Goal: Task Accomplishment & Management: Use online tool/utility

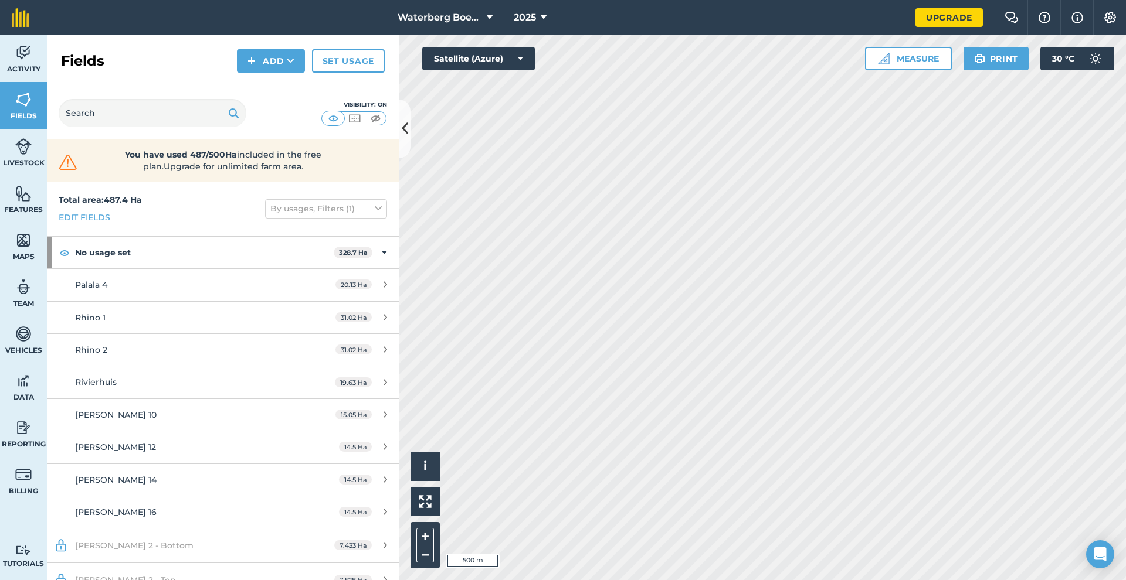
click at [355, 115] on img at bounding box center [354, 119] width 15 height 12
click at [336, 118] on img at bounding box center [333, 119] width 15 height 12
click at [358, 118] on img at bounding box center [354, 119] width 15 height 12
click at [376, 121] on img at bounding box center [375, 119] width 15 height 12
click at [338, 119] on img at bounding box center [333, 119] width 15 height 12
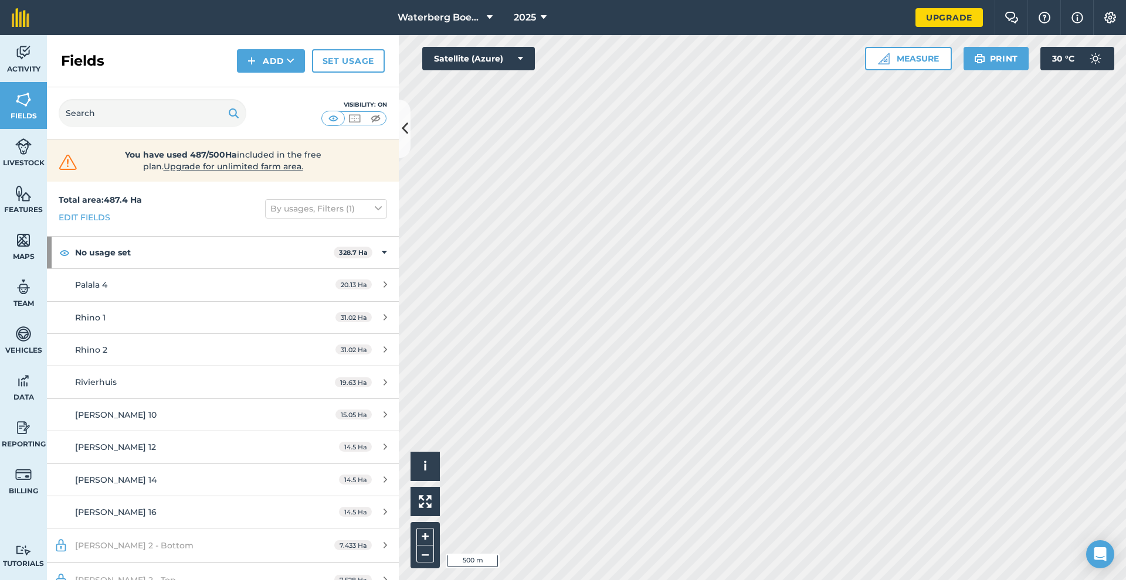
click at [406, 127] on icon at bounding box center [405, 128] width 6 height 21
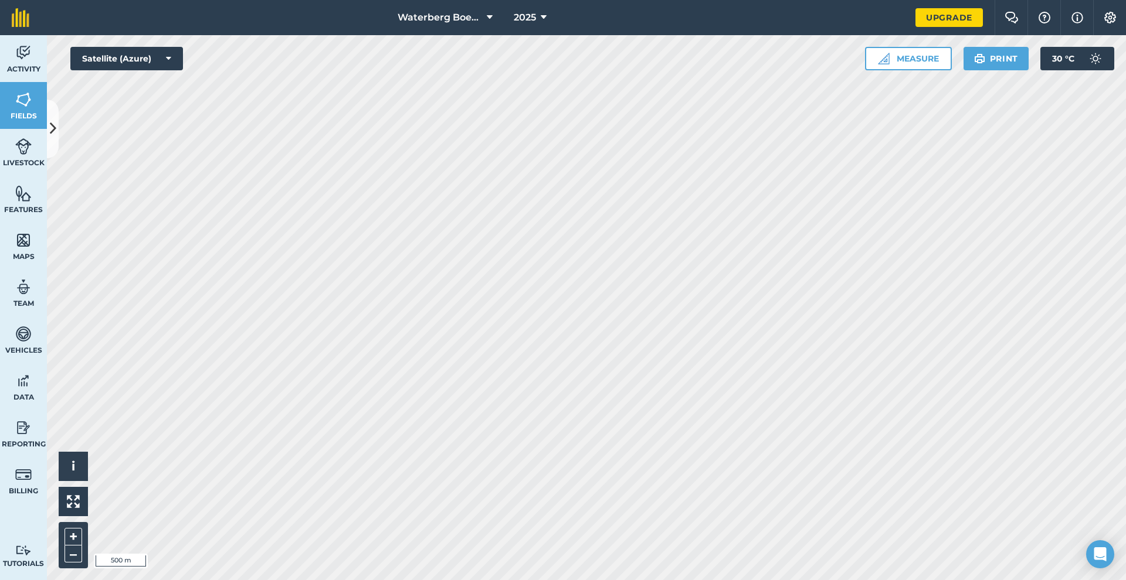
click at [56, 133] on icon at bounding box center [53, 128] width 6 height 21
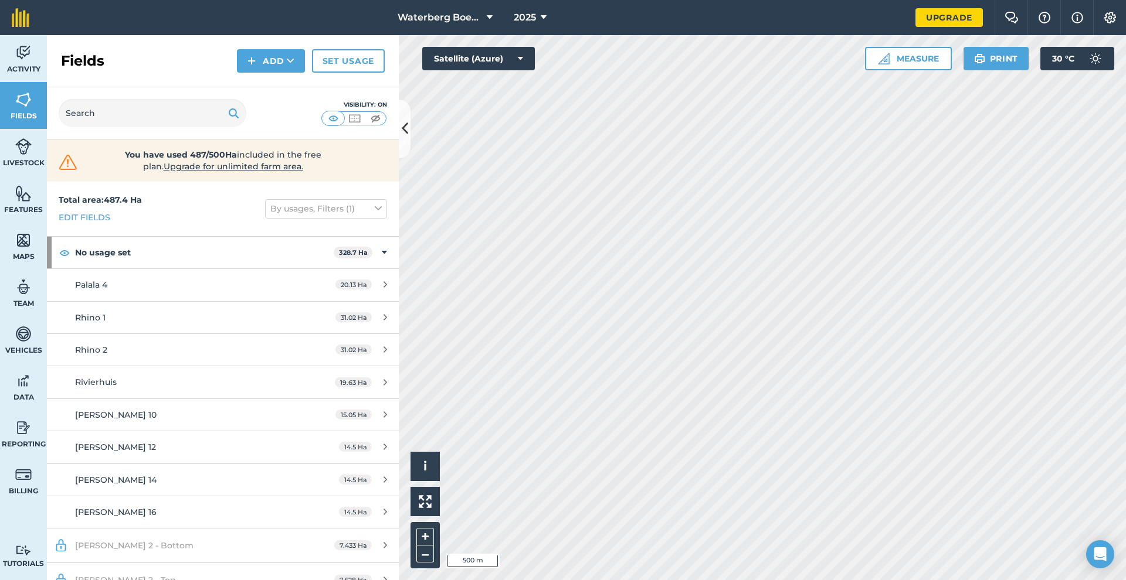
click at [405, 135] on icon at bounding box center [405, 128] width 6 height 21
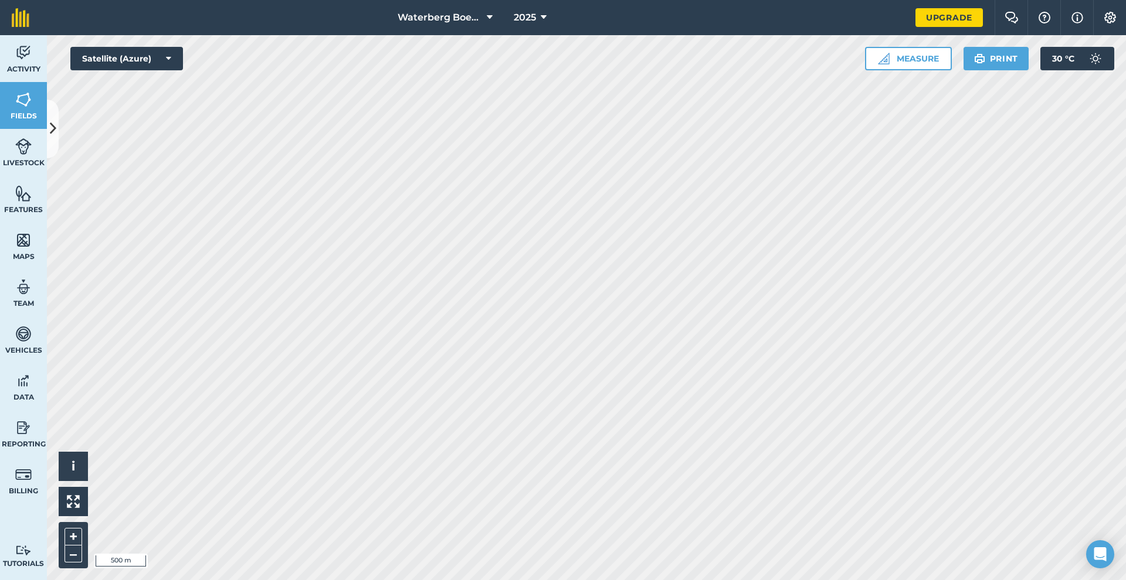
click at [23, 105] on img at bounding box center [23, 100] width 16 height 18
click at [50, 120] on icon at bounding box center [53, 128] width 6 height 21
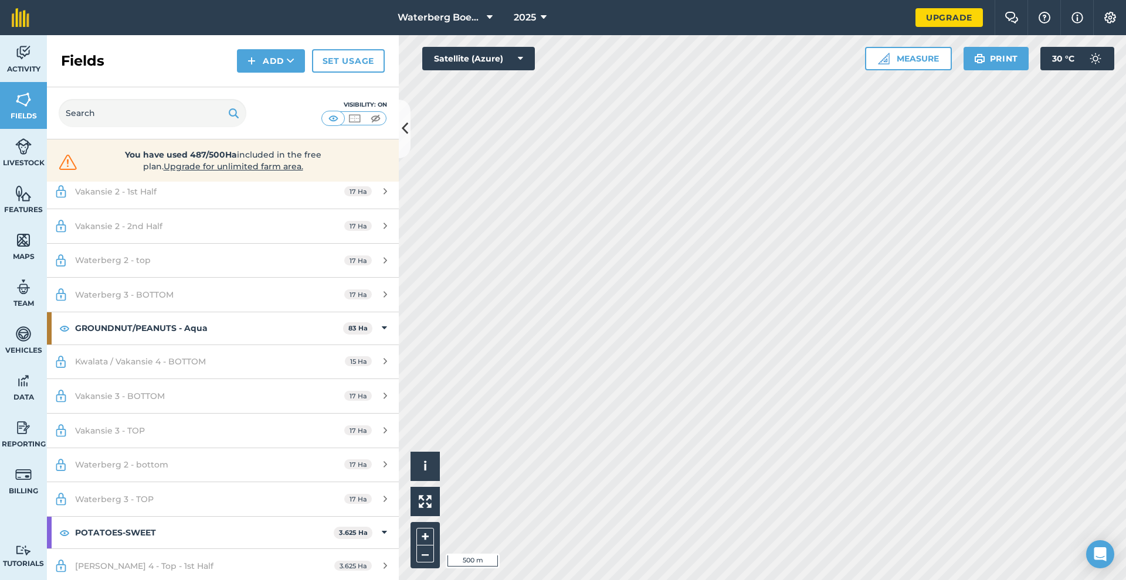
scroll to position [933, 0]
click at [147, 395] on span "Vakansie 3 - BOTTOM" at bounding box center [120, 397] width 90 height 11
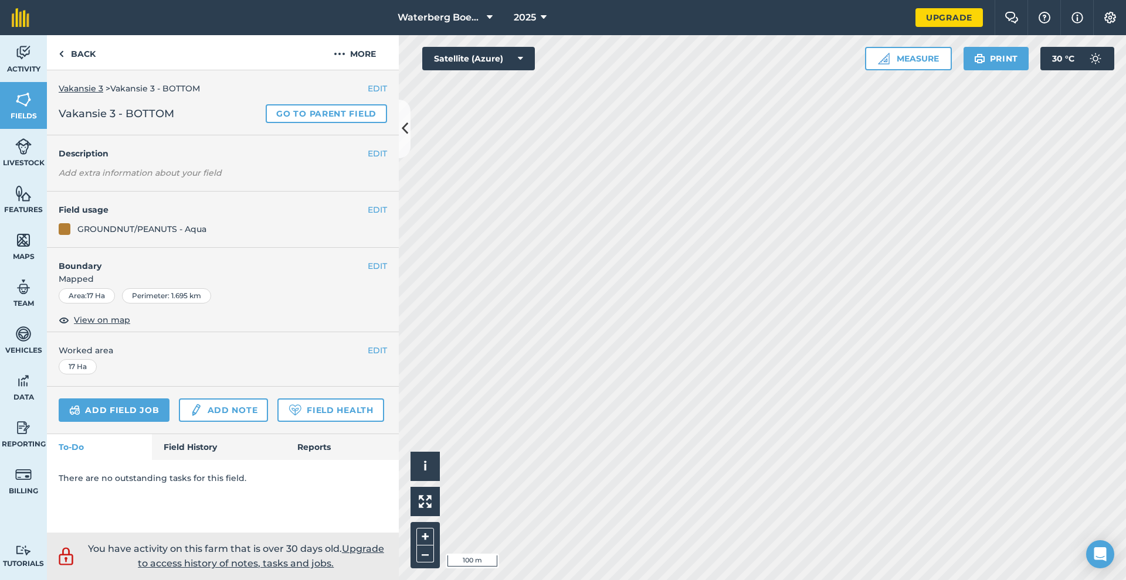
click at [379, 212] on button "EDIT" at bounding box center [377, 209] width 19 height 13
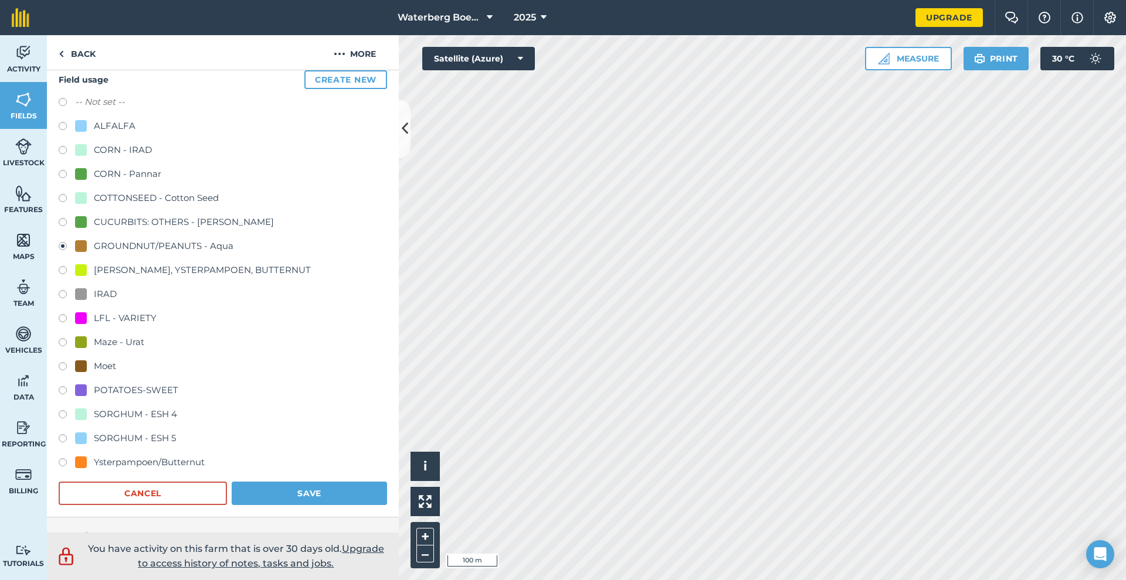
scroll to position [134, 0]
click at [145, 270] on div "[PERSON_NAME], YSTERPAMPOEN, BUTTERNUT" at bounding box center [202, 270] width 217 height 14
radio input "true"
radio input "false"
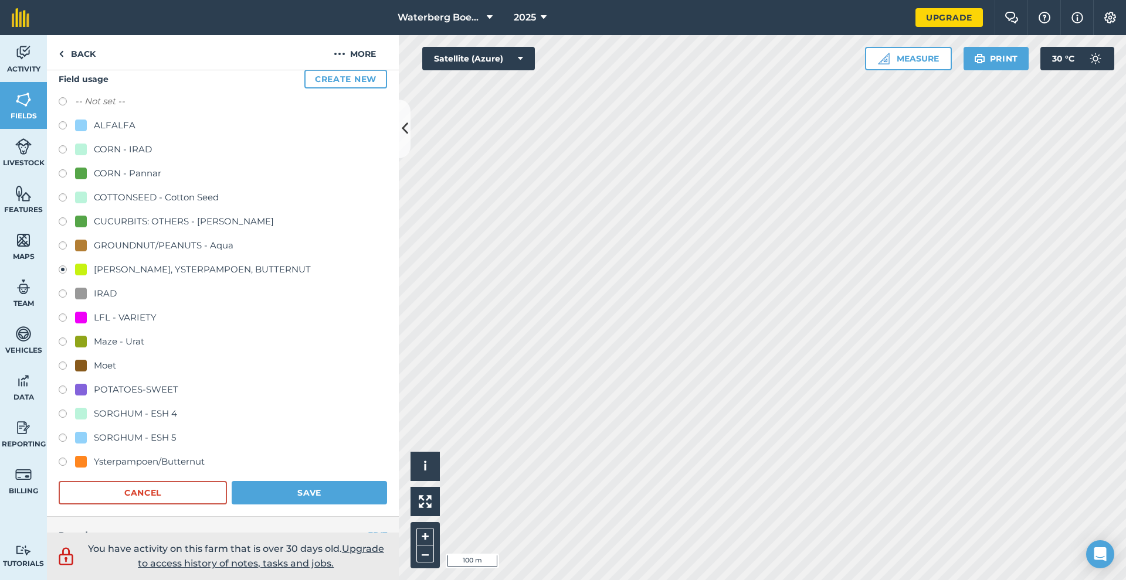
click at [290, 501] on button "Save" at bounding box center [309, 492] width 155 height 23
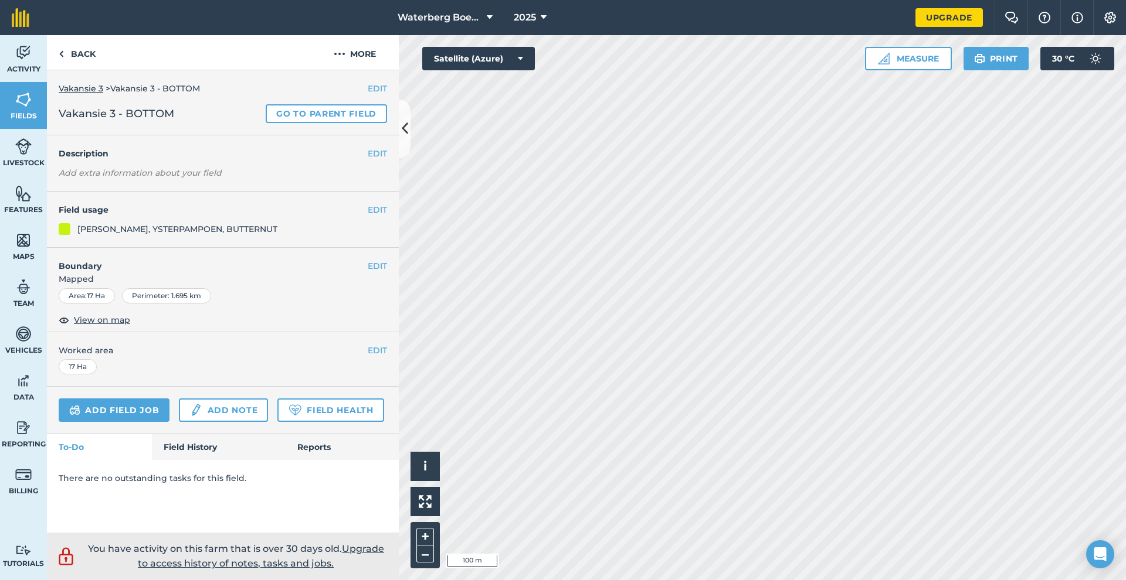
click at [130, 408] on link "Add field job" at bounding box center [114, 410] width 111 height 23
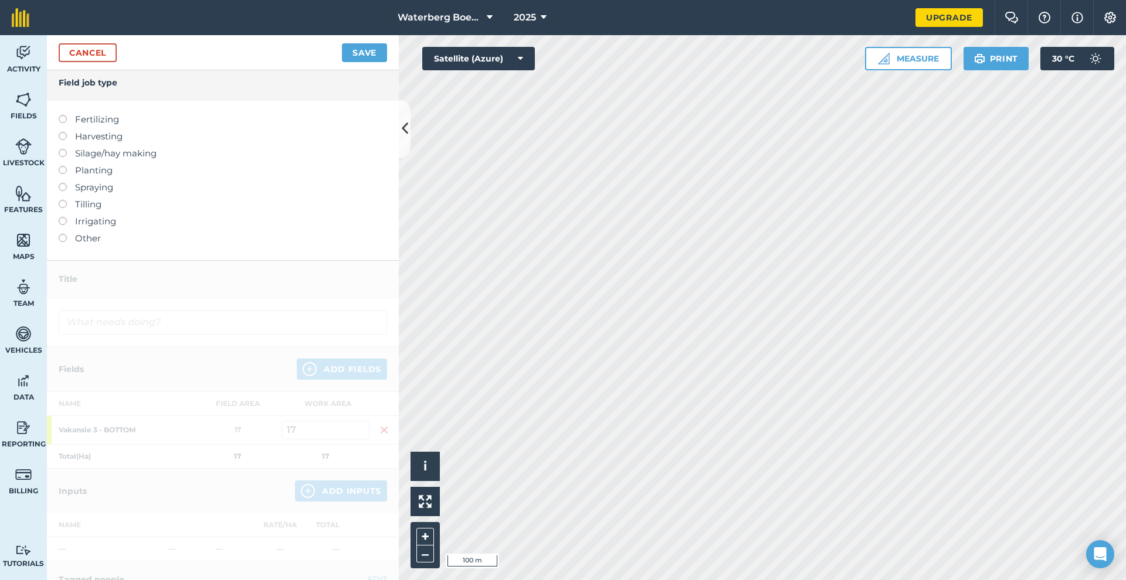
scroll to position [9, 0]
click at [62, 179] on label at bounding box center [67, 179] width 16 height 0
type input "Spraying"
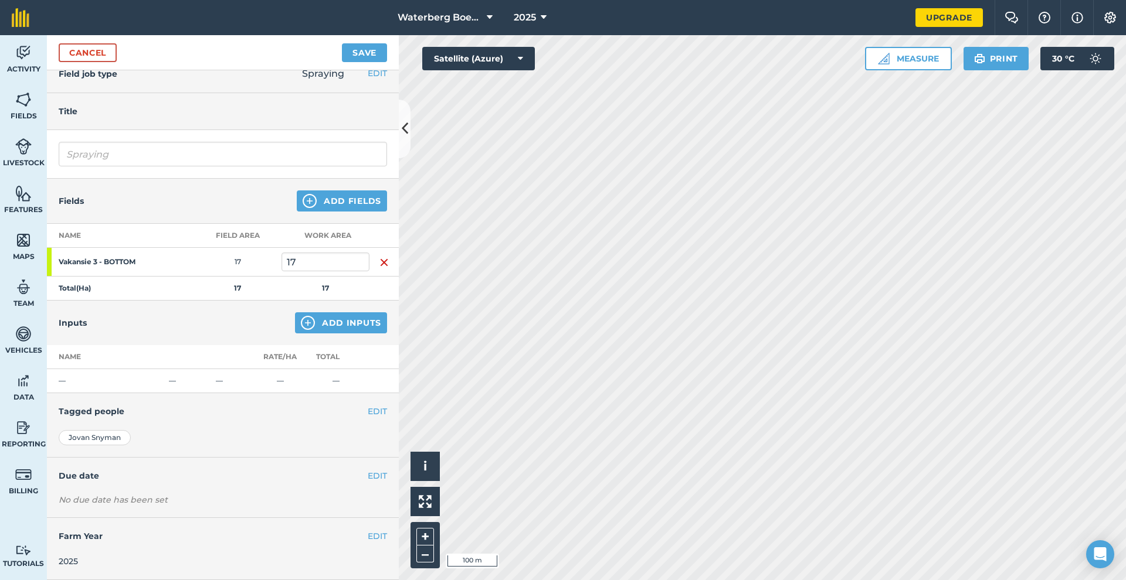
scroll to position [14, 0]
click at [305, 328] on img at bounding box center [308, 324] width 14 height 14
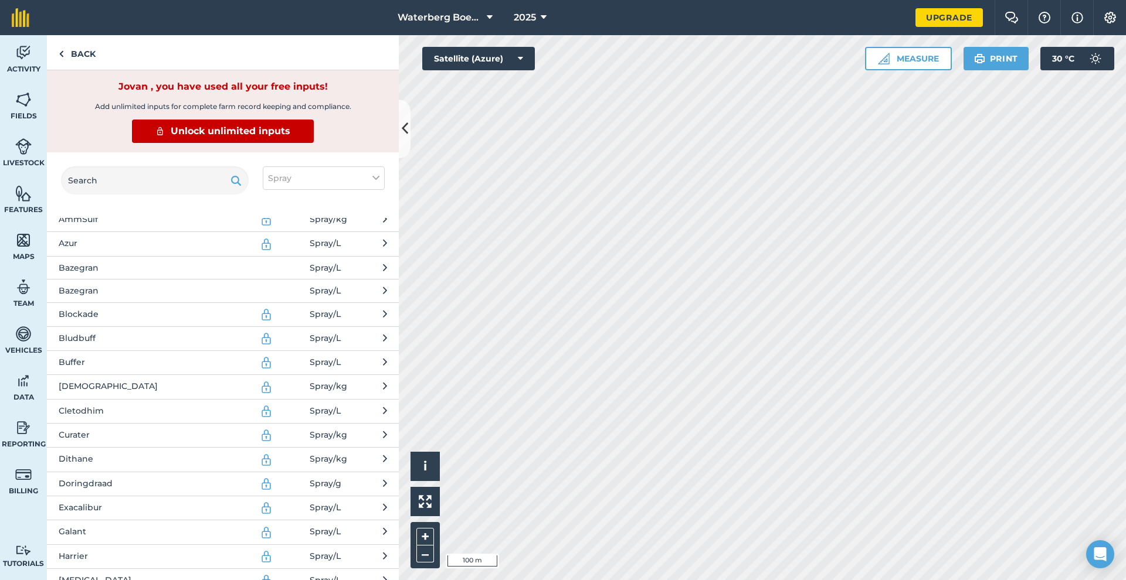
scroll to position [93, 0]
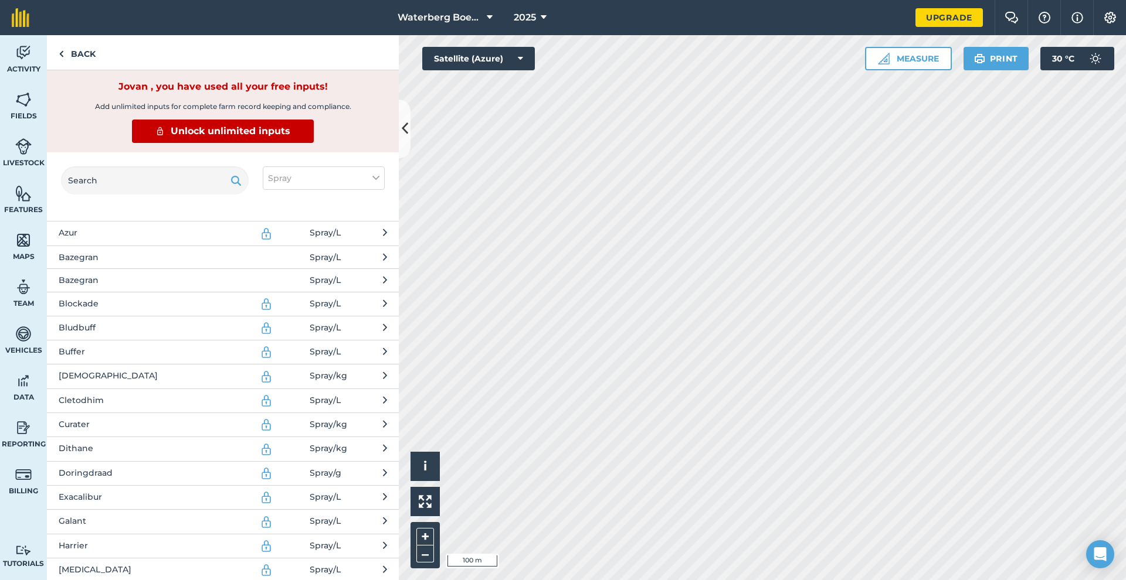
click at [87, 326] on span "Bludbuff" at bounding box center [155, 328] width 192 height 14
click at [383, 329] on icon at bounding box center [385, 328] width 4 height 14
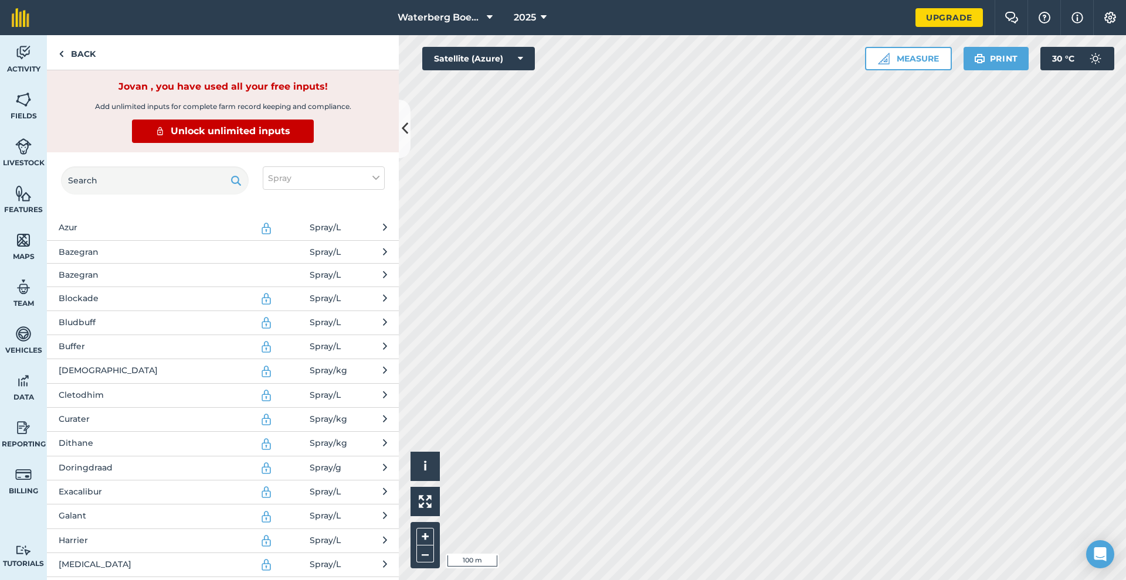
scroll to position [80, 0]
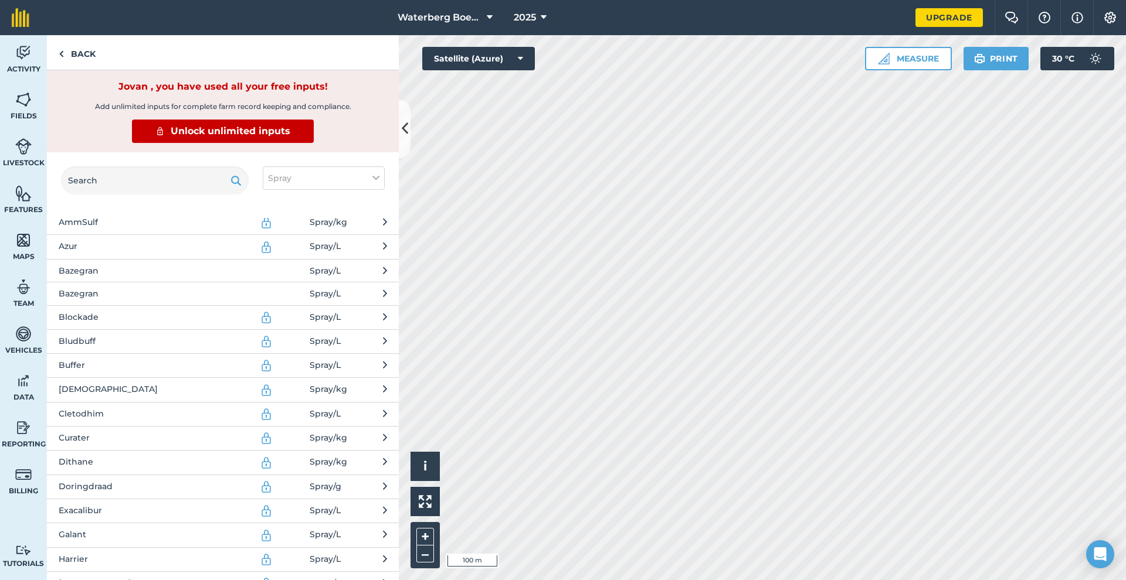
click at [383, 271] on icon at bounding box center [385, 270] width 4 height 13
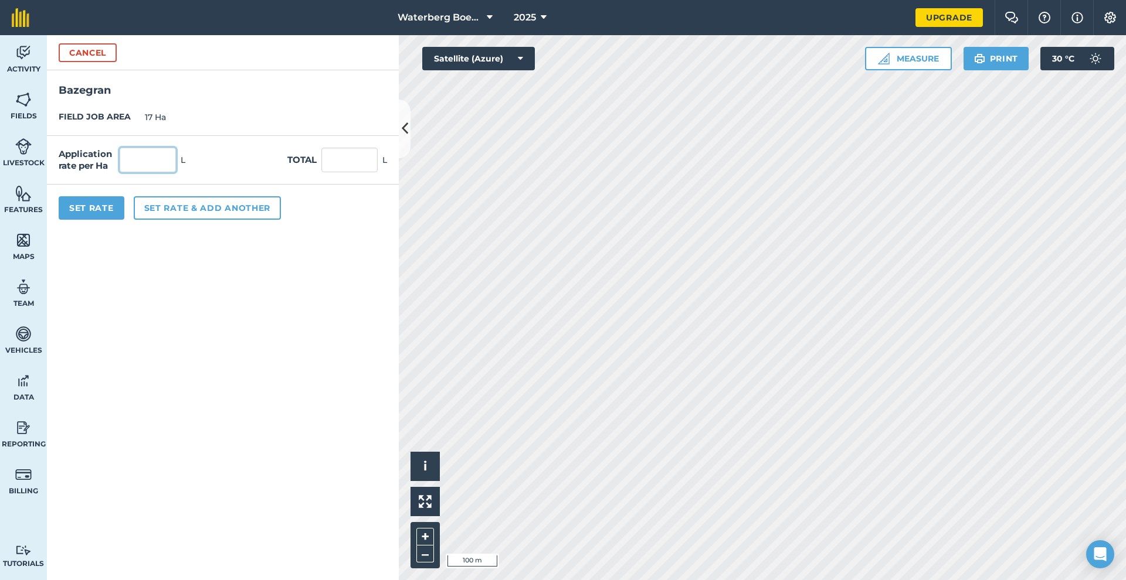
click at [138, 163] on input "text" at bounding box center [148, 160] width 56 height 25
type input "3"
type input "51"
click at [269, 284] on form "Cancel [GEOGRAPHIC_DATA] JOB AREA 17 Ha Application rate per Ha 3 L Total 51 L …" at bounding box center [223, 307] width 352 height 545
click at [75, 214] on button "Set Rate" at bounding box center [92, 207] width 66 height 23
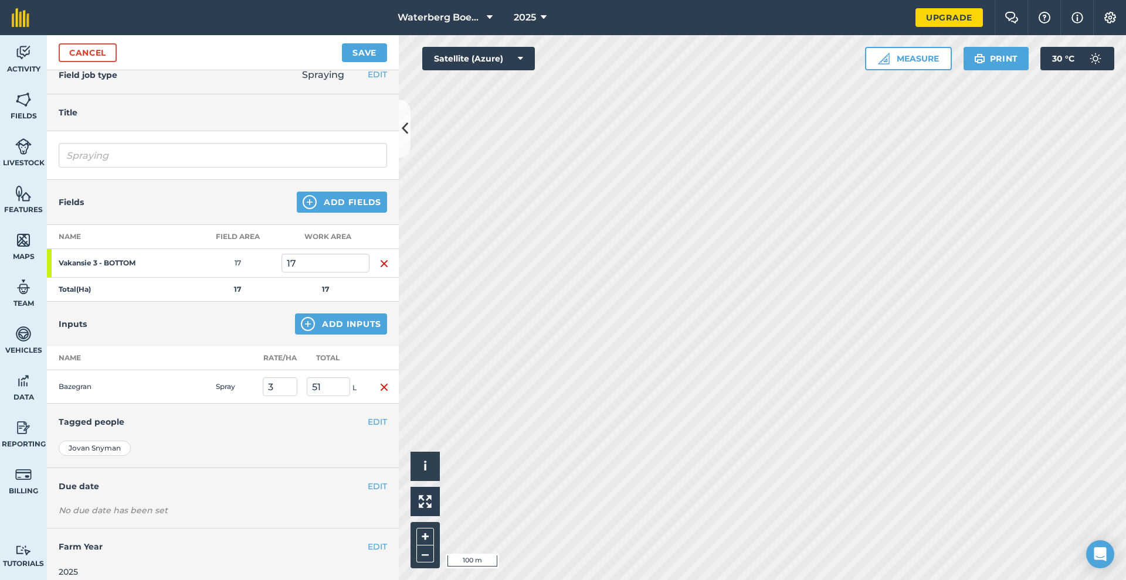
click at [328, 334] on button "Add Inputs" at bounding box center [341, 324] width 92 height 21
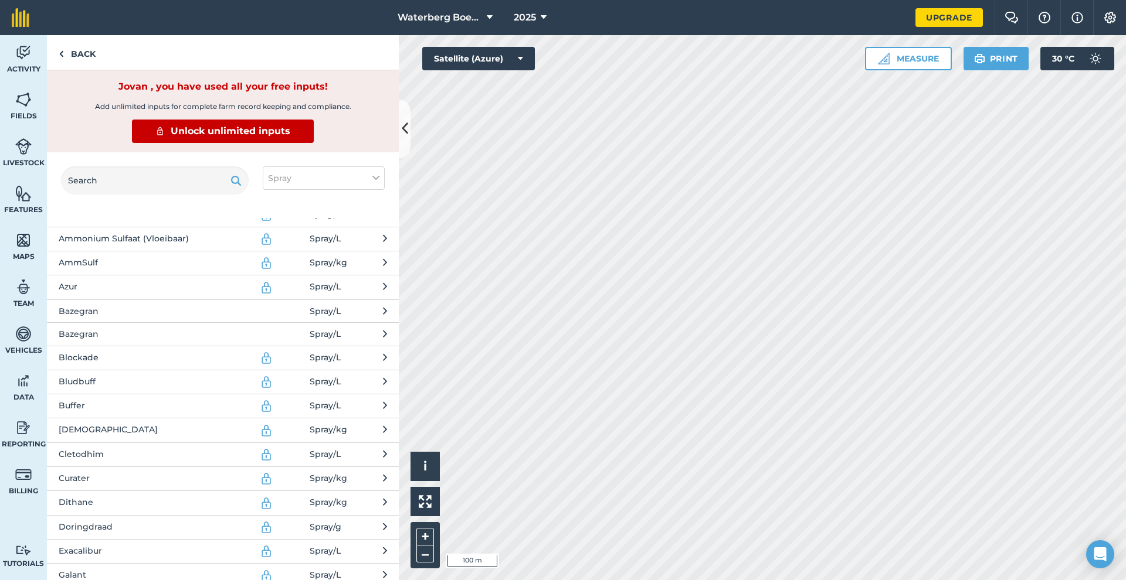
scroll to position [37, 0]
click at [105, 315] on span "Bazegran" at bounding box center [155, 313] width 192 height 13
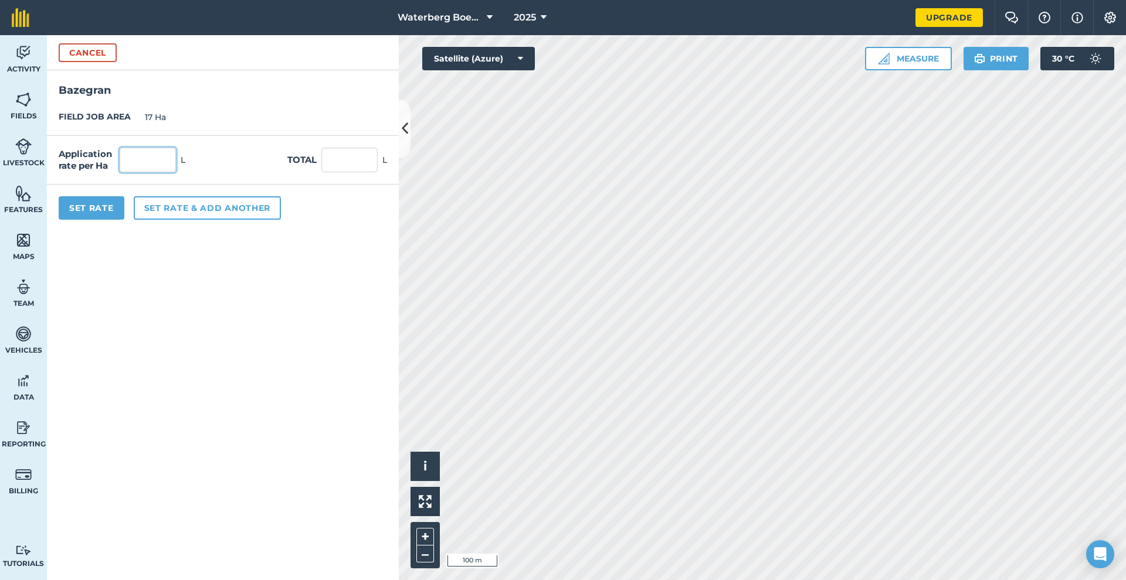
click at [142, 162] on input "text" at bounding box center [148, 160] width 56 height 25
type input "5"
type input "85"
click at [251, 276] on form "Cancel [GEOGRAPHIC_DATA] JOB AREA 17 Ha Application rate per Ha 5 L Total 85 L …" at bounding box center [223, 307] width 352 height 545
click at [88, 207] on button "Set Rate" at bounding box center [92, 207] width 66 height 23
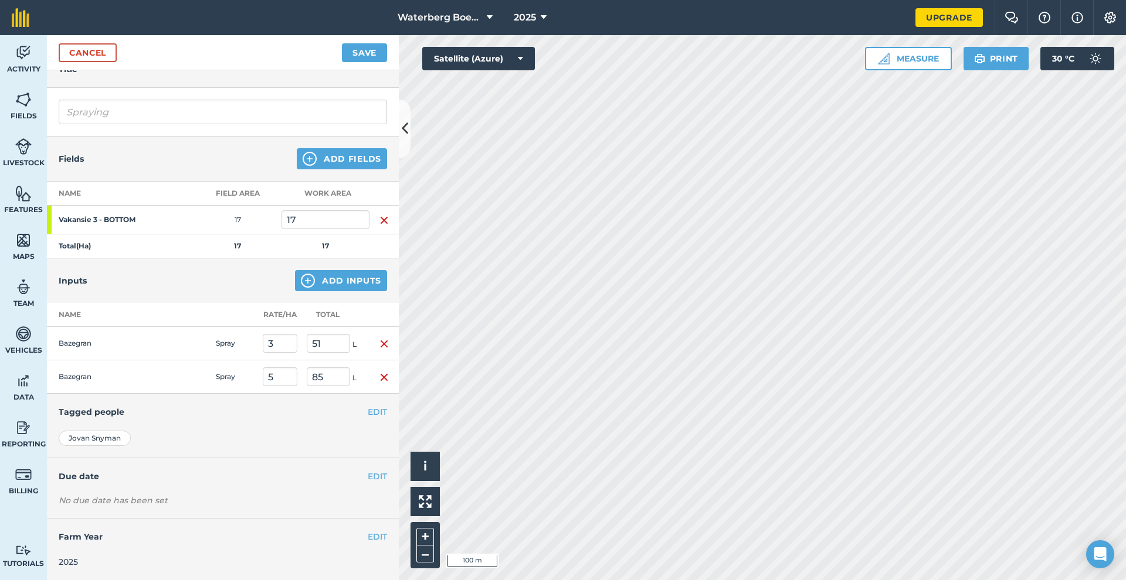
scroll to position [57, 0]
click at [371, 469] on div "EDIT Due date" at bounding box center [223, 477] width 352 height 36
click at [358, 482] on h4 "Due date" at bounding box center [223, 477] width 328 height 13
click at [368, 477] on button "EDIT" at bounding box center [377, 477] width 19 height 13
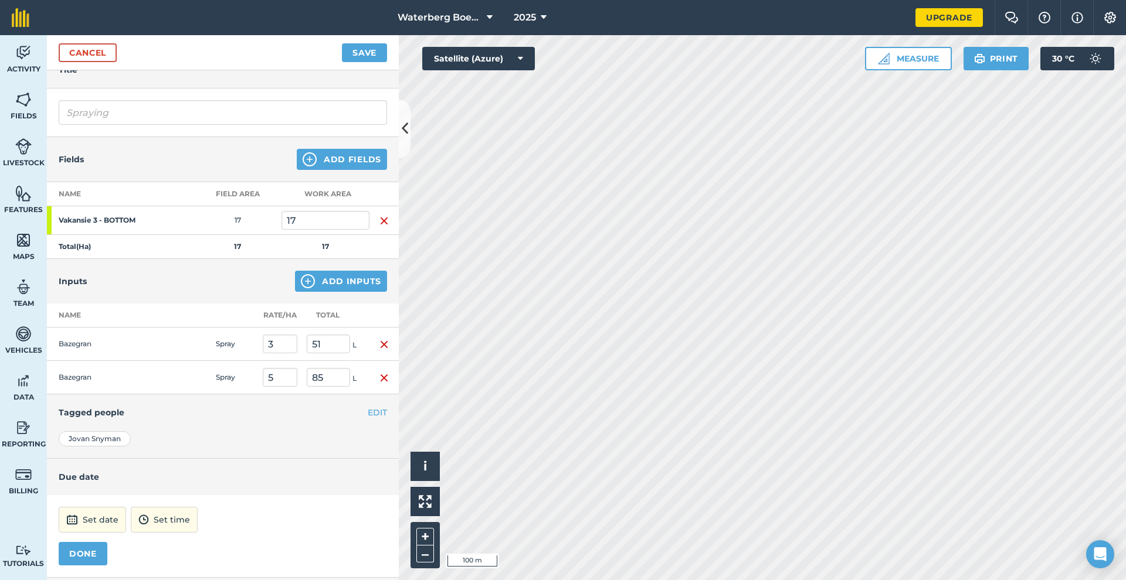
click at [96, 546] on button "DONE" at bounding box center [83, 553] width 49 height 23
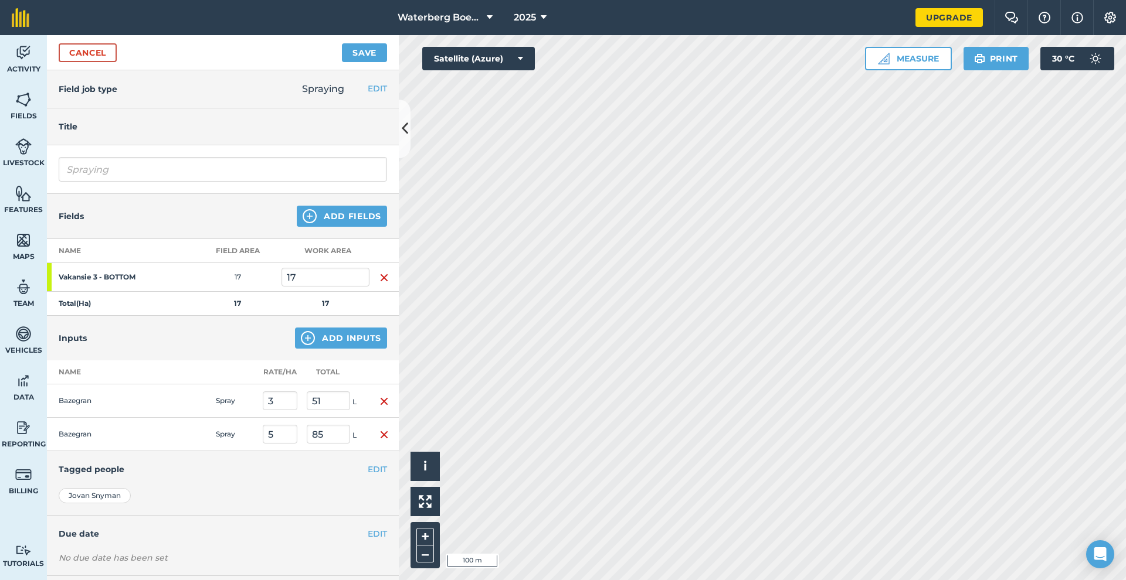
scroll to position [0, 0]
click at [96, 57] on link "Cancel" at bounding box center [88, 52] width 58 height 19
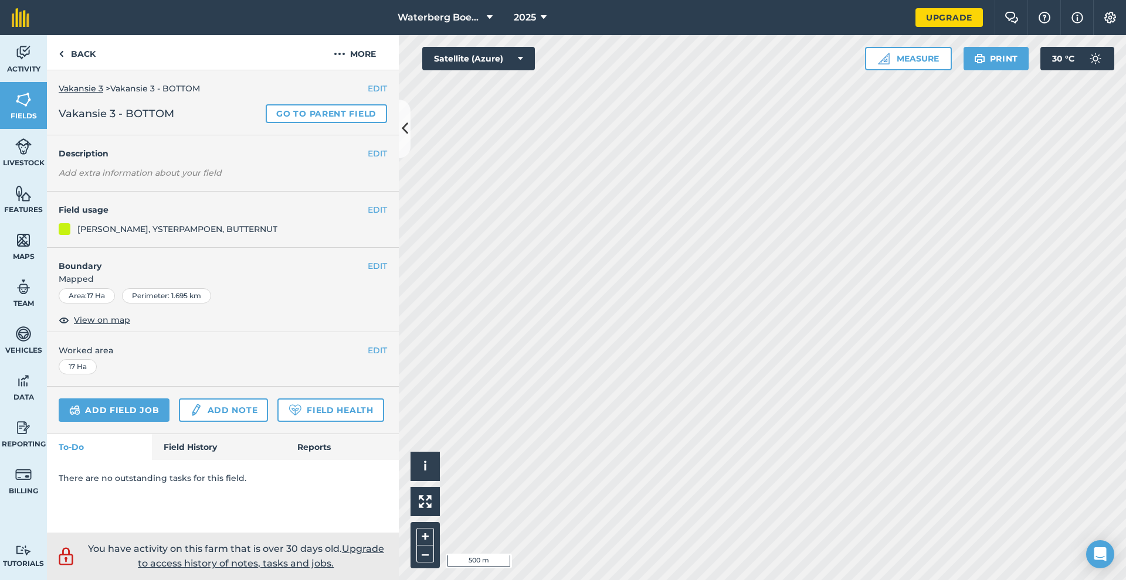
click at [0, 454] on link "Reporting" at bounding box center [23, 433] width 47 height 47
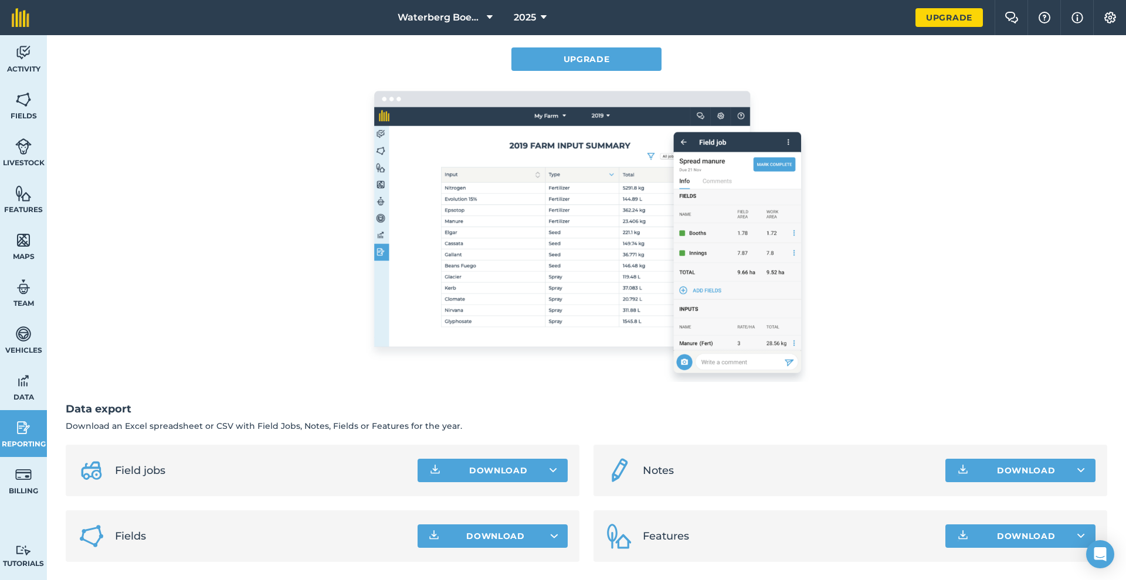
scroll to position [111, 0]
click at [29, 278] on img at bounding box center [23, 287] width 16 height 18
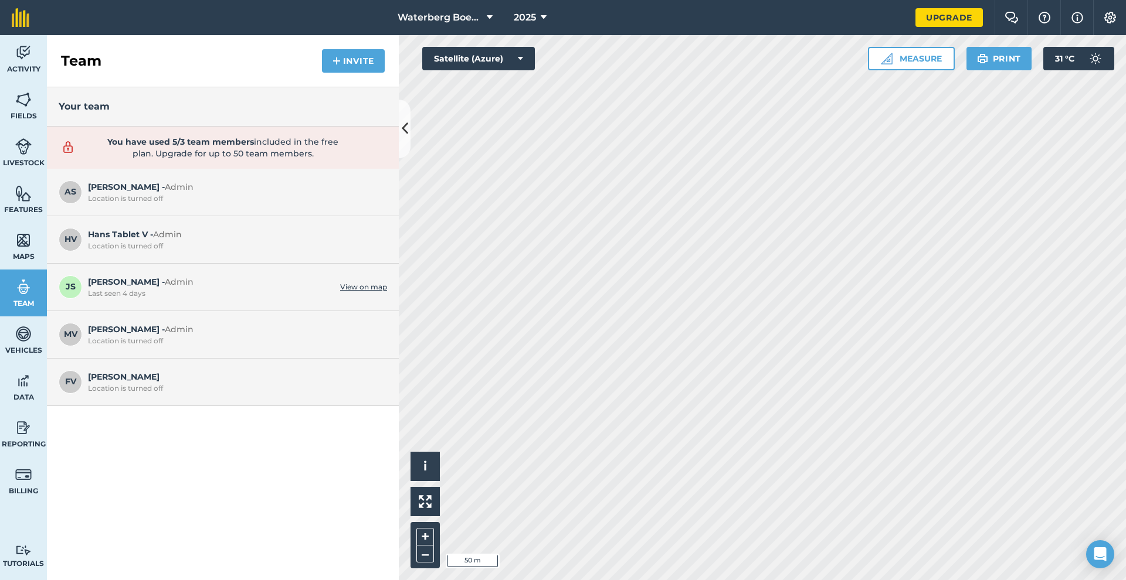
click at [25, 239] on img at bounding box center [23, 241] width 16 height 18
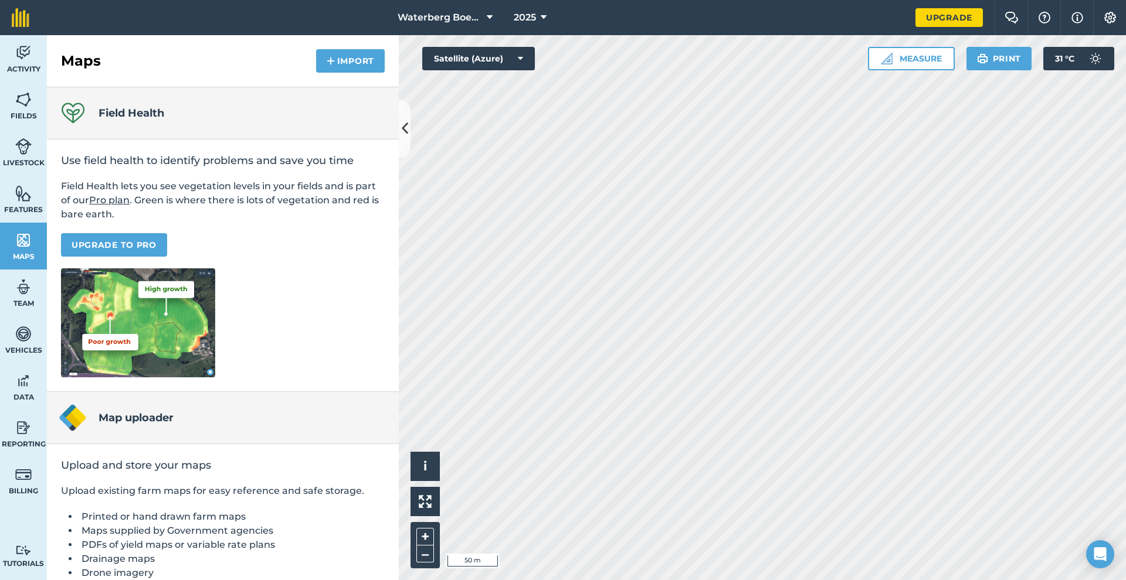
click at [19, 205] on span "Features" at bounding box center [23, 209] width 47 height 9
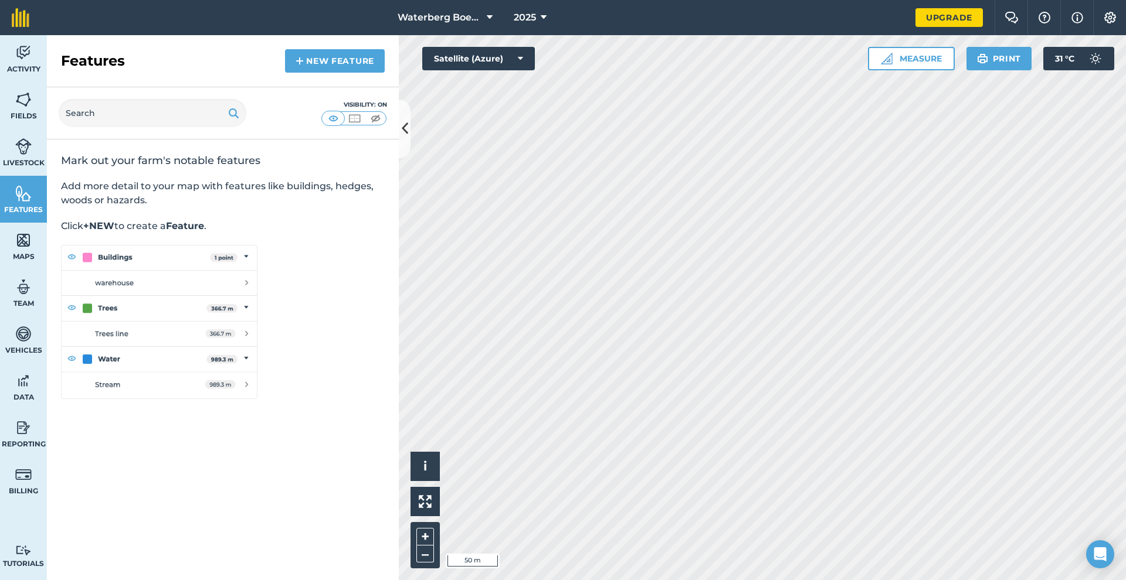
click at [25, 151] on img at bounding box center [23, 147] width 16 height 18
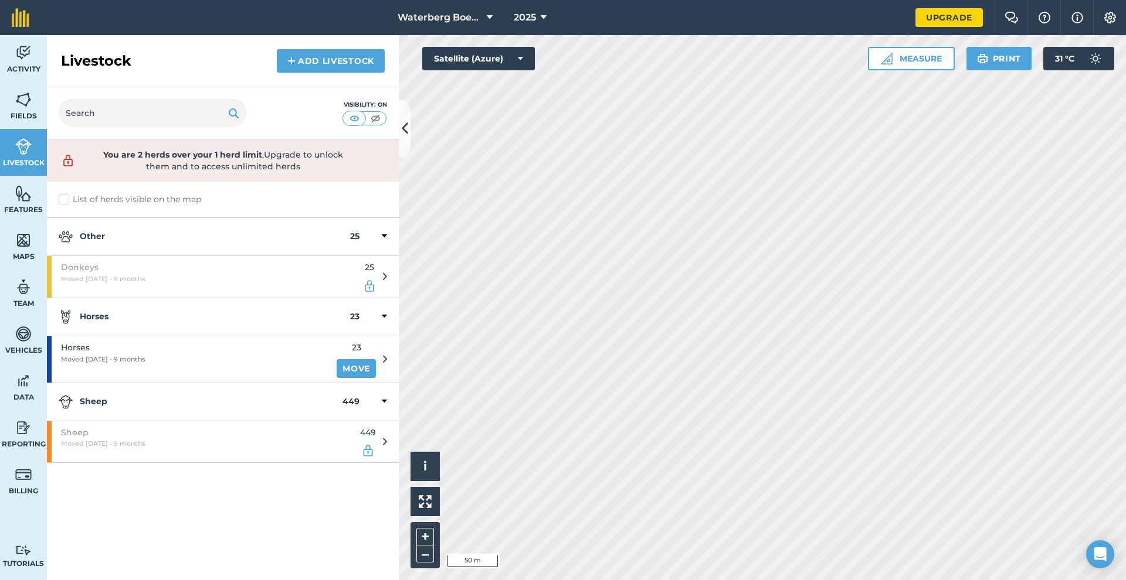
click at [27, 111] on span "Fields" at bounding box center [23, 115] width 47 height 9
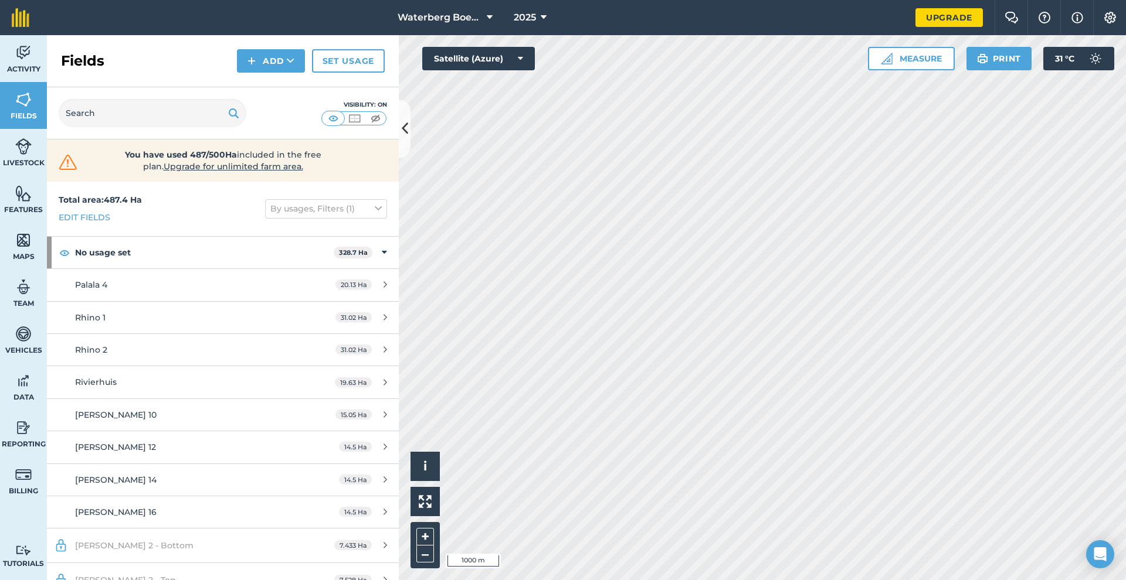
click at [11, 50] on link "Activity" at bounding box center [23, 58] width 47 height 47
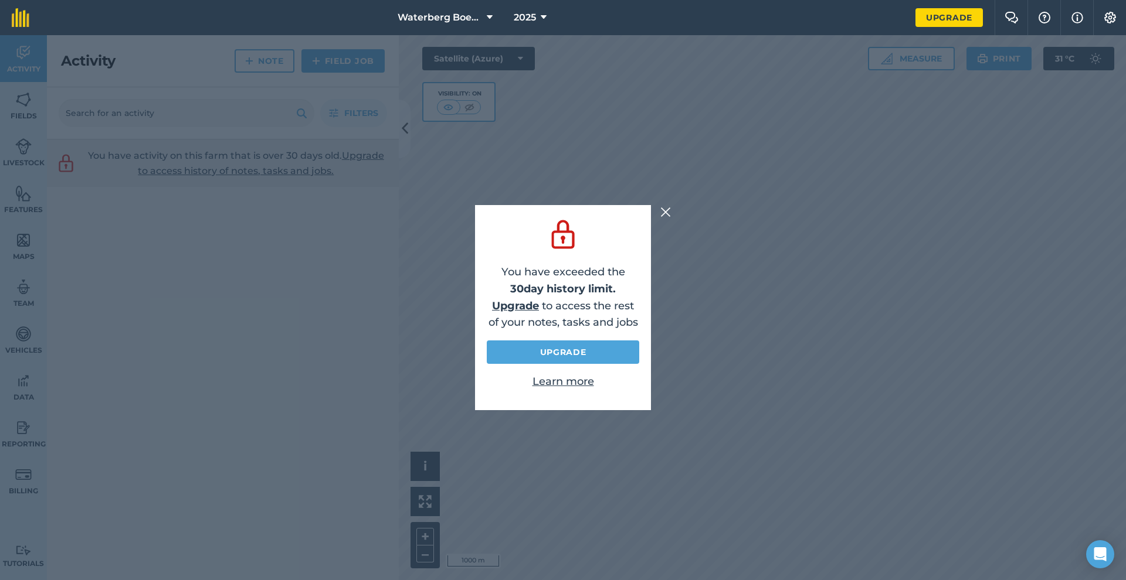
click at [665, 210] on img at bounding box center [665, 212] width 11 height 14
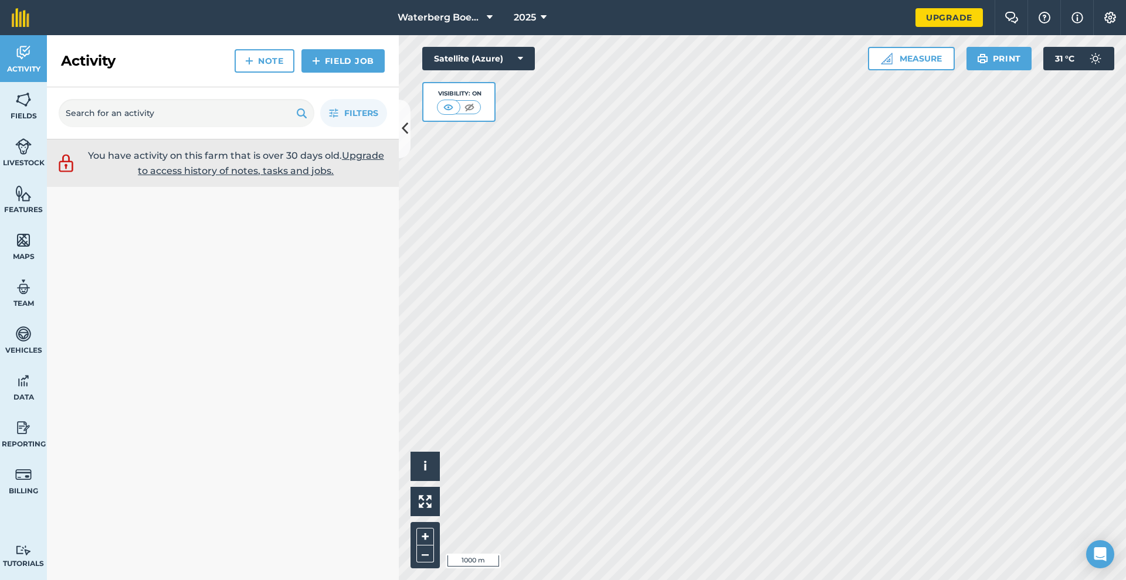
click at [22, 148] on img at bounding box center [23, 147] width 16 height 18
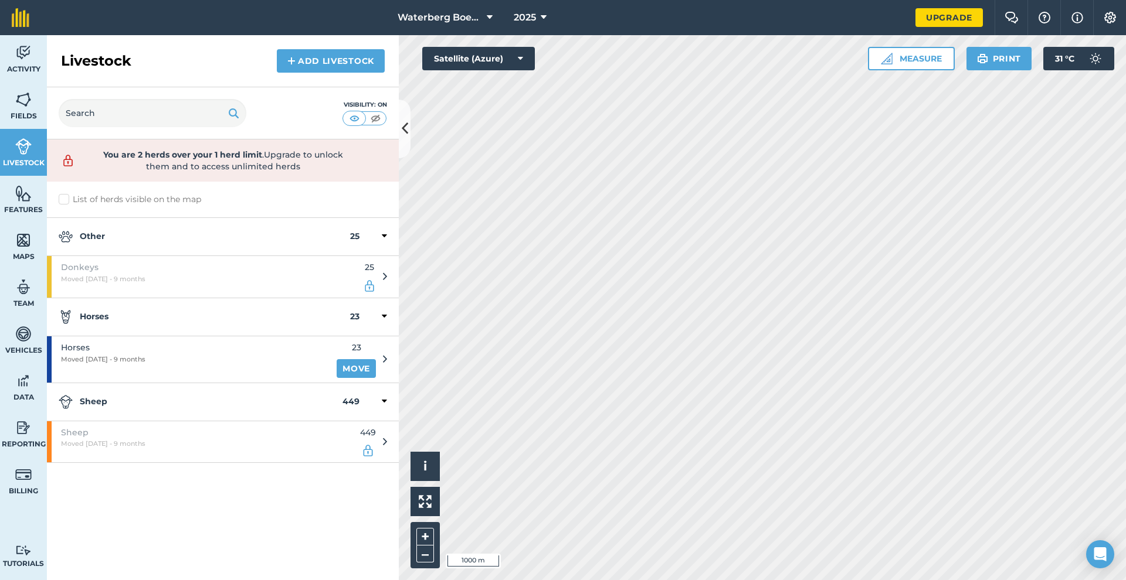
click at [22, 107] on img at bounding box center [23, 100] width 16 height 18
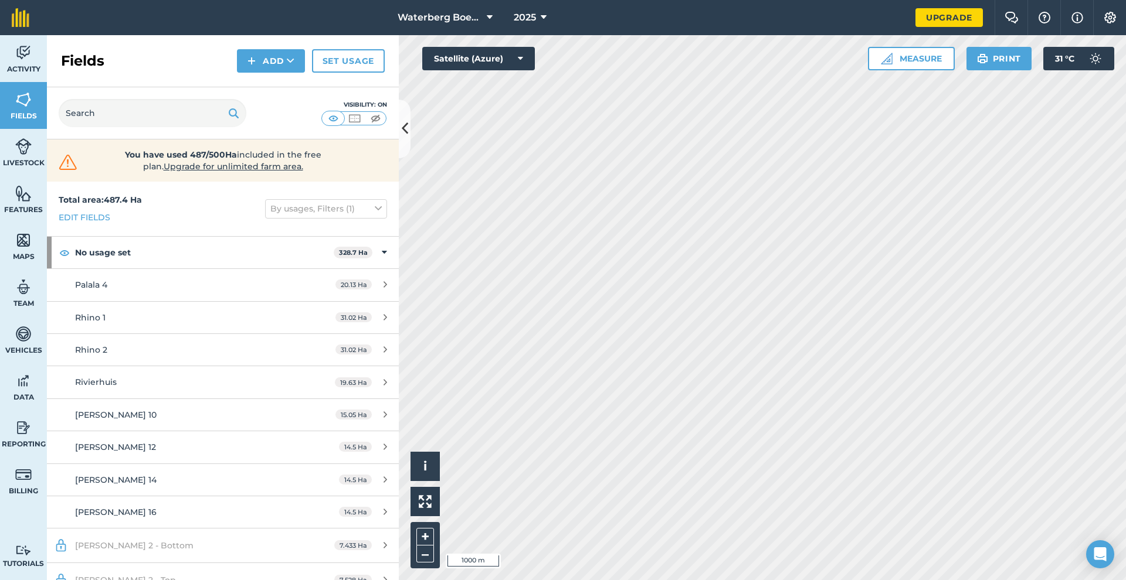
click at [30, 400] on span "Data" at bounding box center [23, 397] width 47 height 9
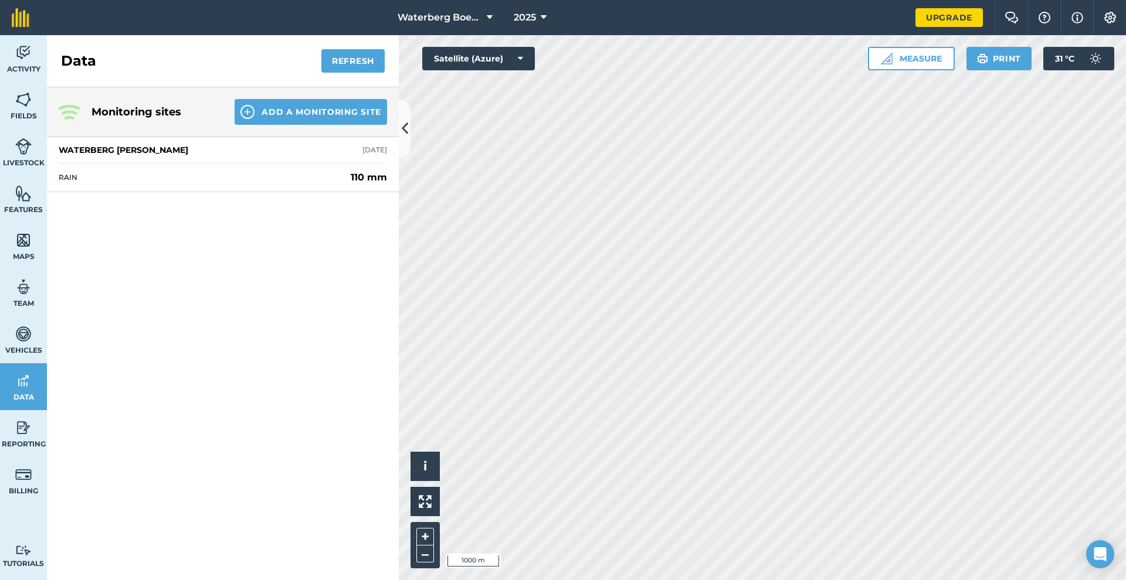
click at [186, 337] on div "Monitoring sites Add a Monitoring Site WATERBERG [PERSON_NAME] [DATE] RAIN 110 …" at bounding box center [223, 333] width 352 height 493
